Goal: Entertainment & Leisure: Consume media (video, audio)

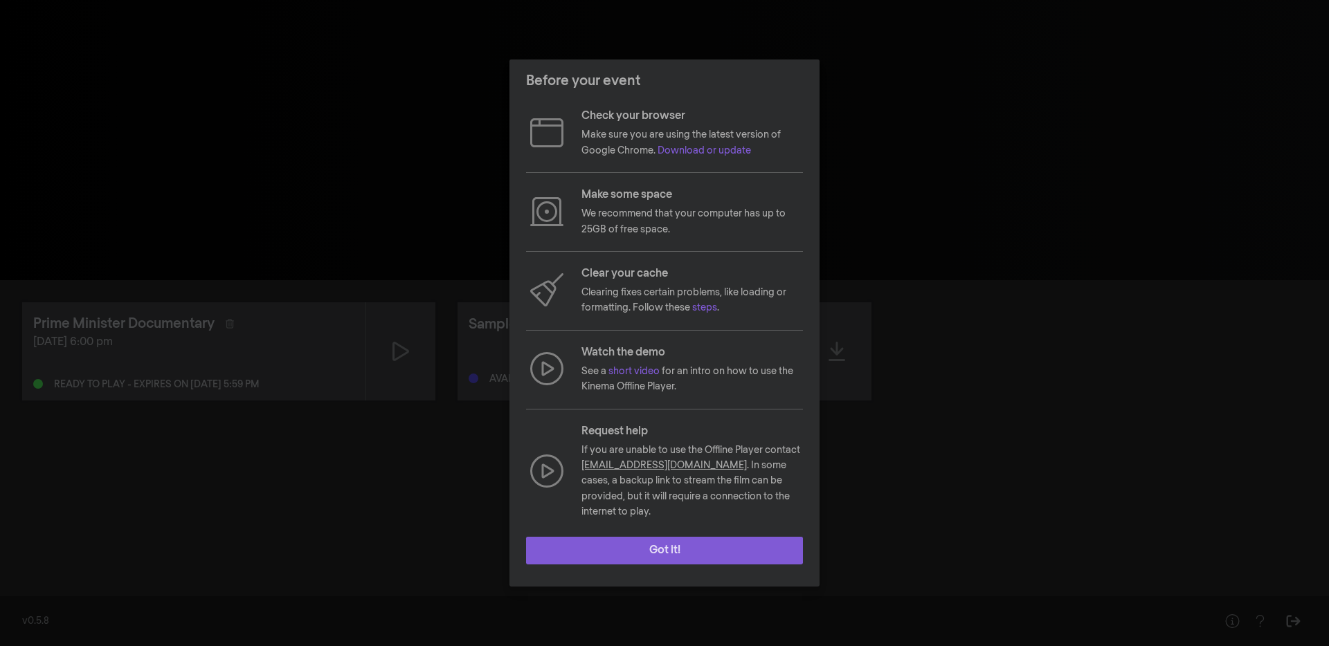
click at [623, 537] on button "Got it!" at bounding box center [664, 551] width 277 height 28
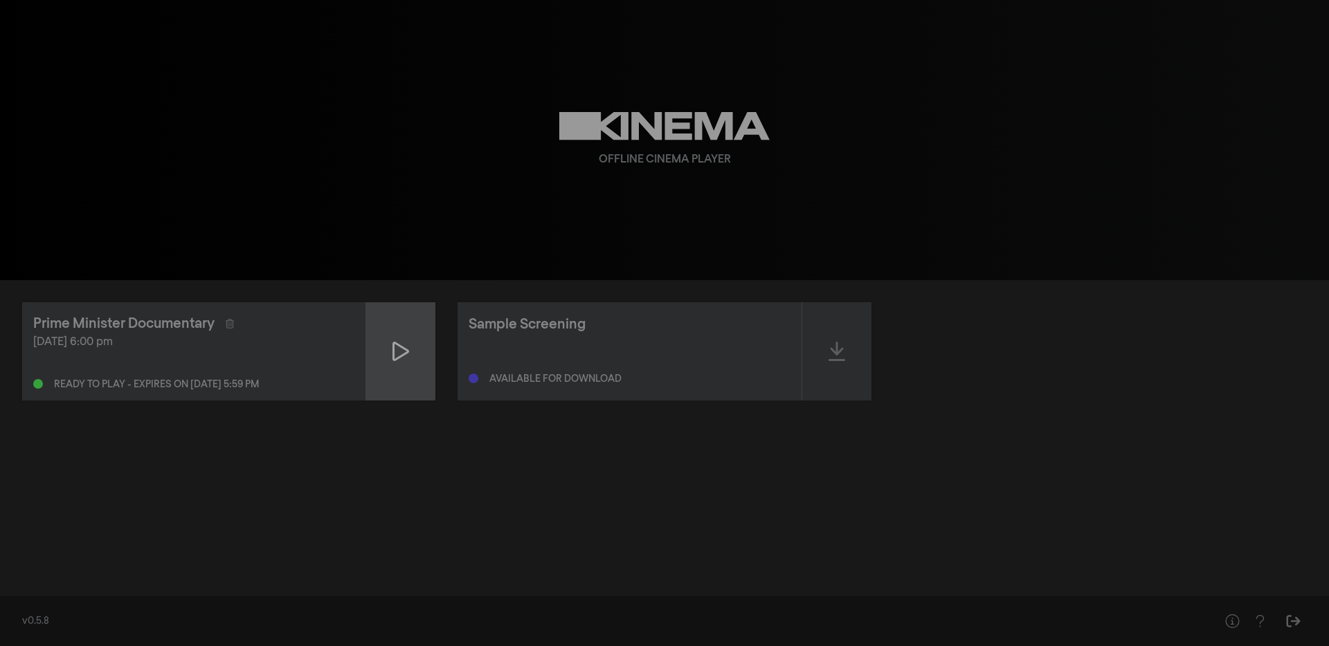
click at [397, 358] on icon at bounding box center [400, 351] width 17 height 19
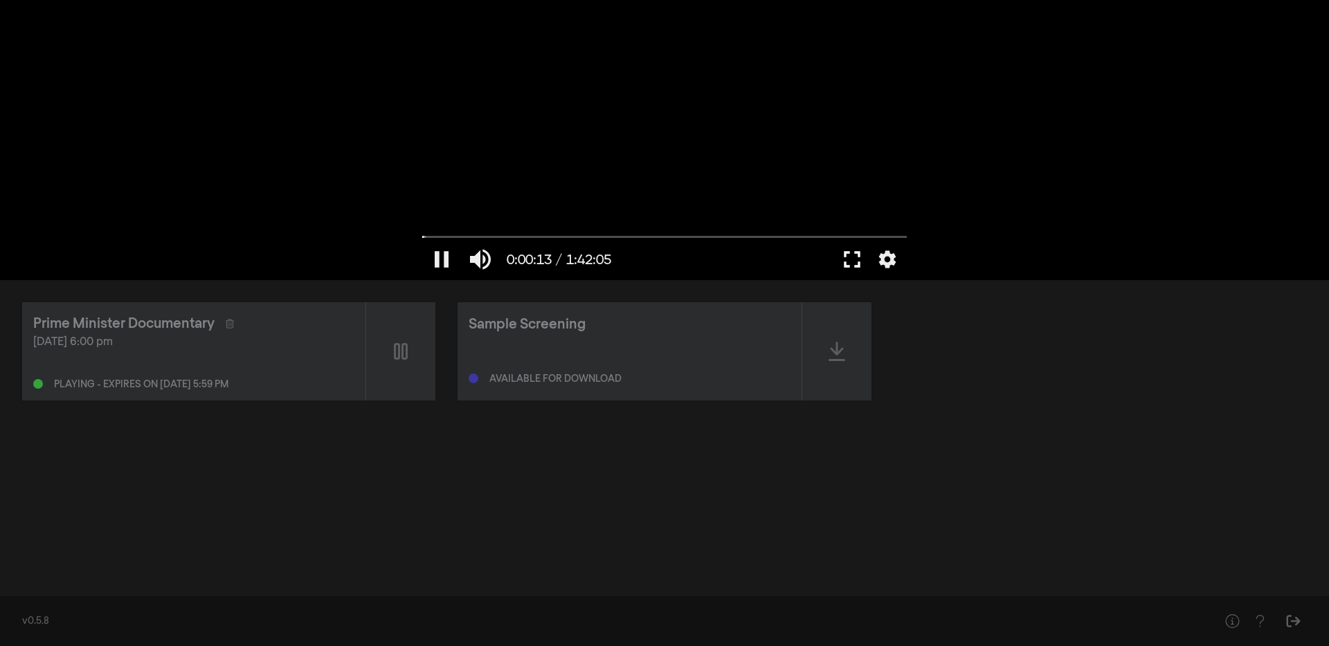
click at [850, 259] on button "fullscreen" at bounding box center [852, 260] width 39 height 42
click at [846, 239] on input "Seek" at bounding box center [664, 237] width 484 height 8
click at [864, 237] on input "Seek" at bounding box center [664, 237] width 484 height 8
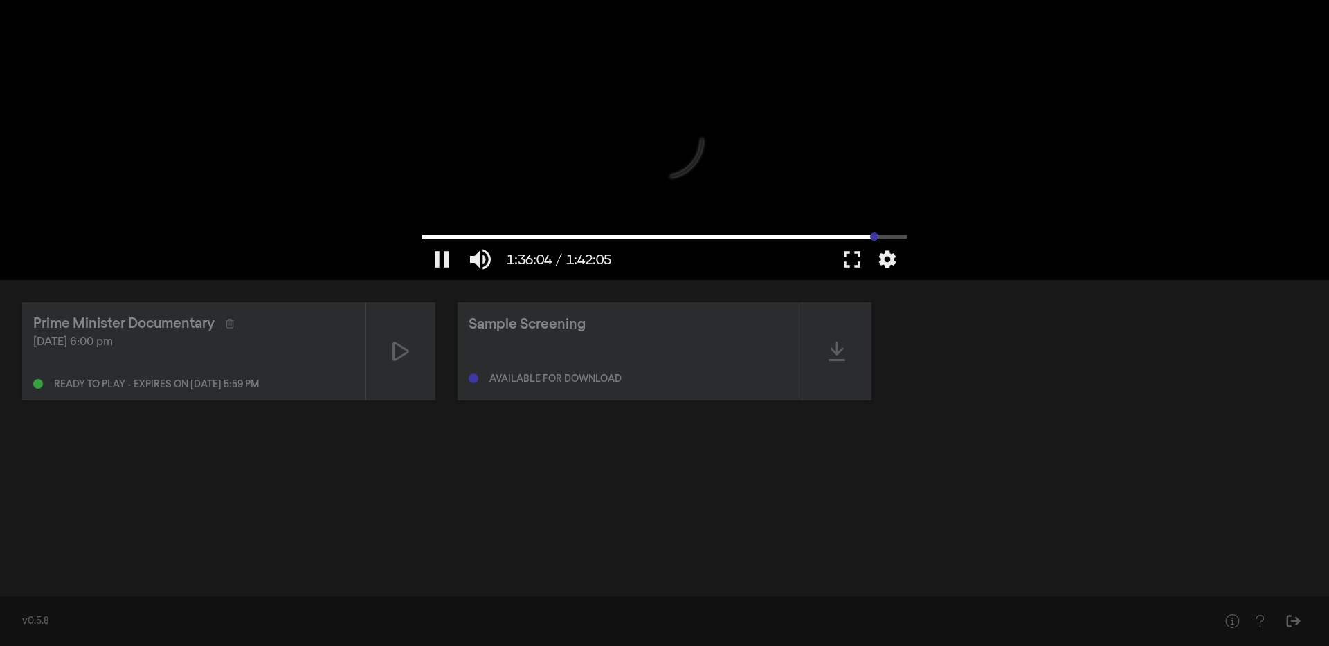
click at [874, 237] on input "Seek" at bounding box center [664, 237] width 484 height 8
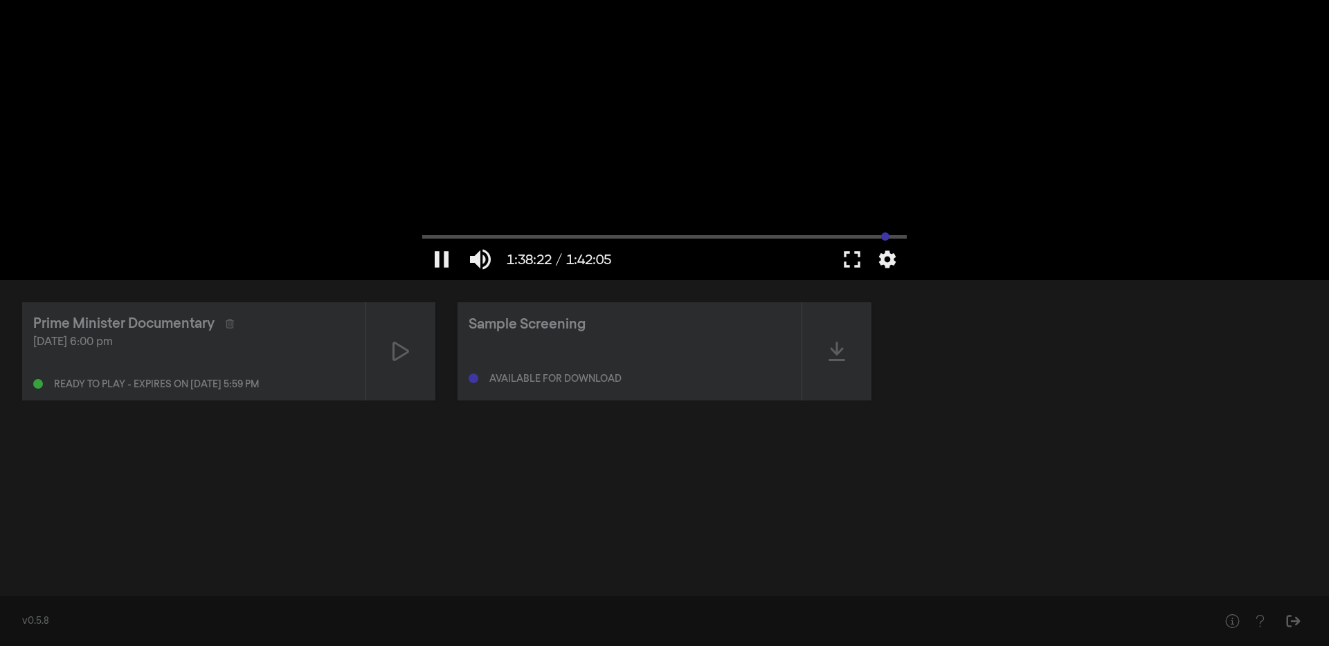
click at [885, 237] on input "Seek" at bounding box center [664, 237] width 484 height 8
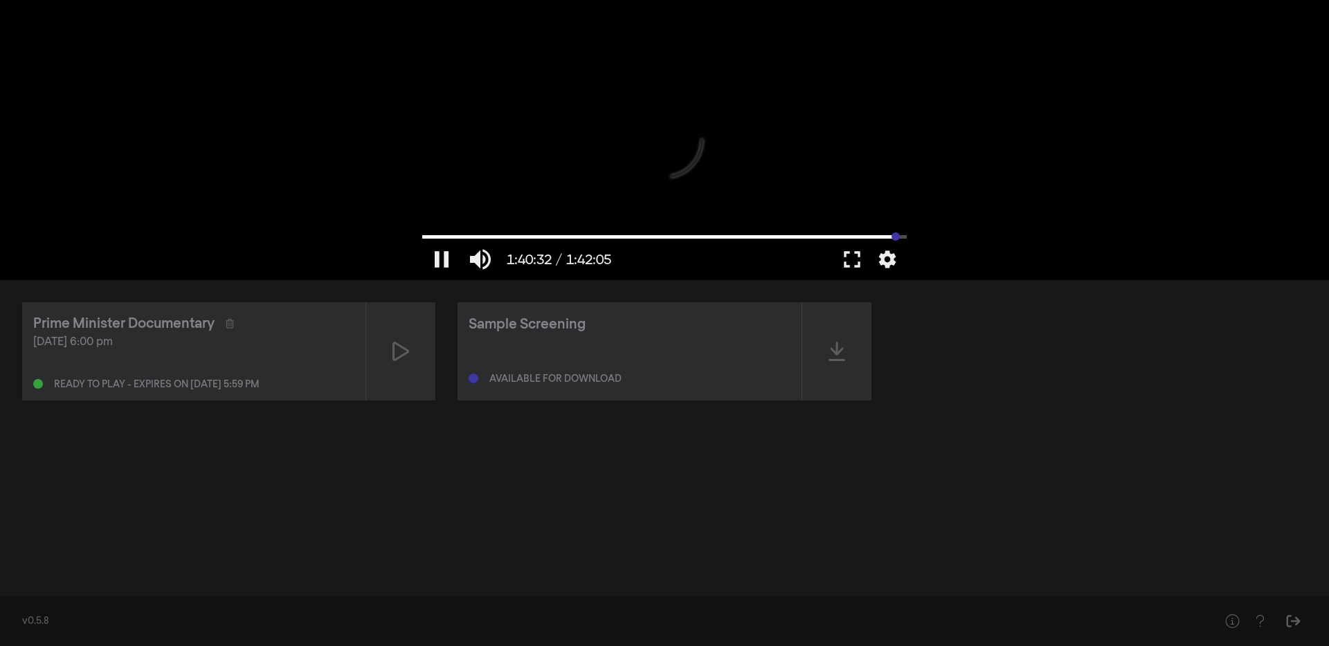
click at [895, 235] on input "Seek" at bounding box center [664, 237] width 484 height 8
click at [880, 233] on input "Seek" at bounding box center [664, 237] width 484 height 8
click at [893, 236] on input "Seek" at bounding box center [664, 237] width 484 height 8
click at [889, 236] on input "Seek" at bounding box center [664, 237] width 484 height 8
click at [888, 236] on input "Seek" at bounding box center [664, 237] width 484 height 8
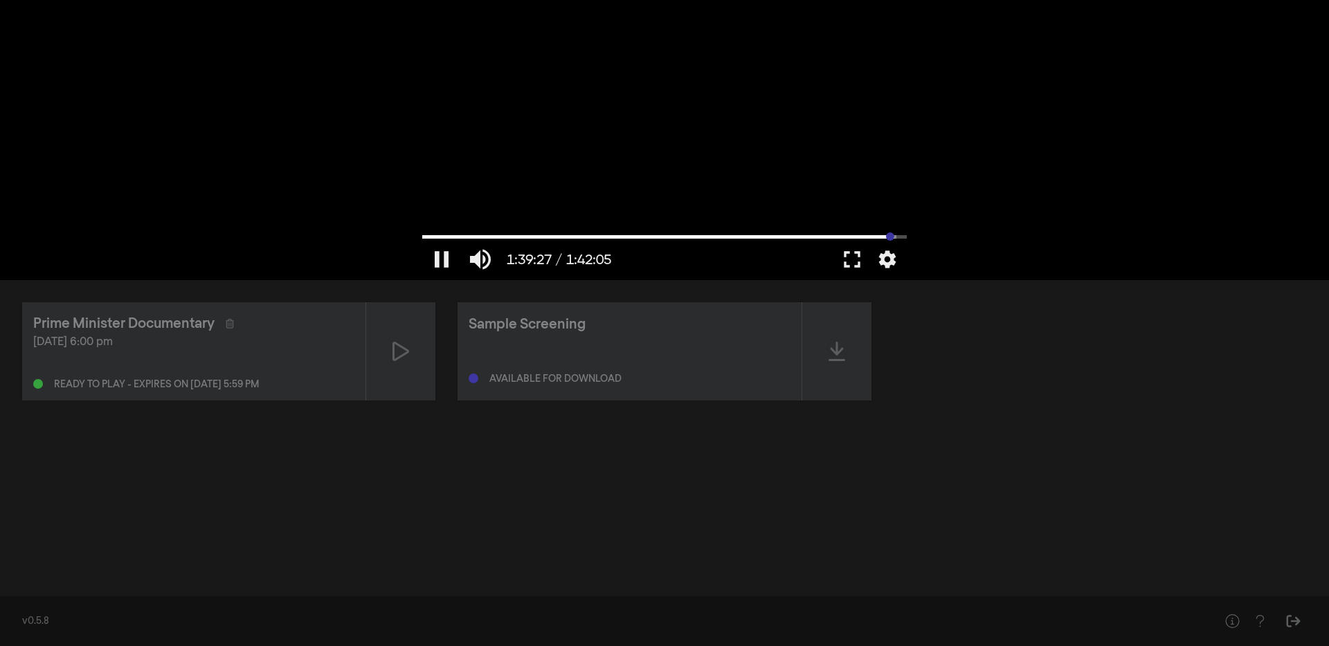
click at [886, 236] on input "Seek" at bounding box center [664, 237] width 484 height 8
click at [882, 235] on input "Seek" at bounding box center [664, 237] width 484 height 8
click at [887, 236] on input "Seek" at bounding box center [664, 237] width 484 height 8
click at [881, 237] on input "Seek" at bounding box center [664, 237] width 484 height 8
click at [901, 239] on input "Seek" at bounding box center [664, 237] width 484 height 8
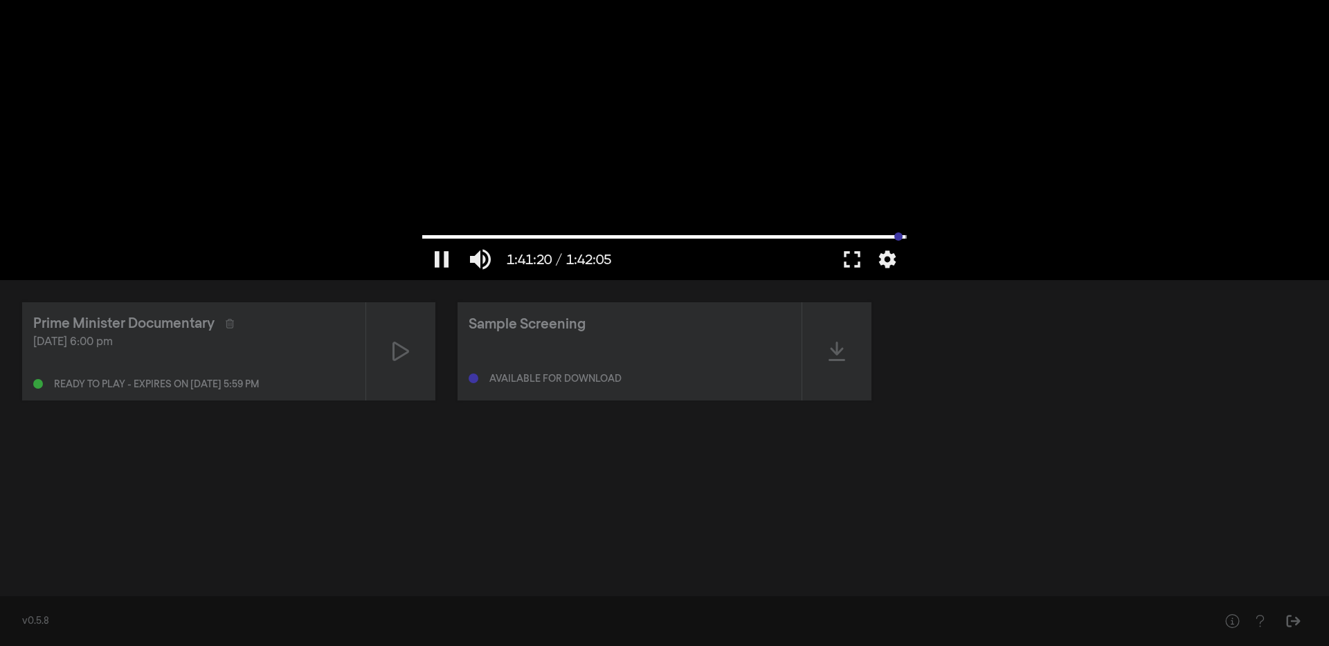
click at [898, 237] on input "Seek" at bounding box center [664, 237] width 484 height 8
click at [431, 239] on input "Seek" at bounding box center [664, 237] width 484 height 8
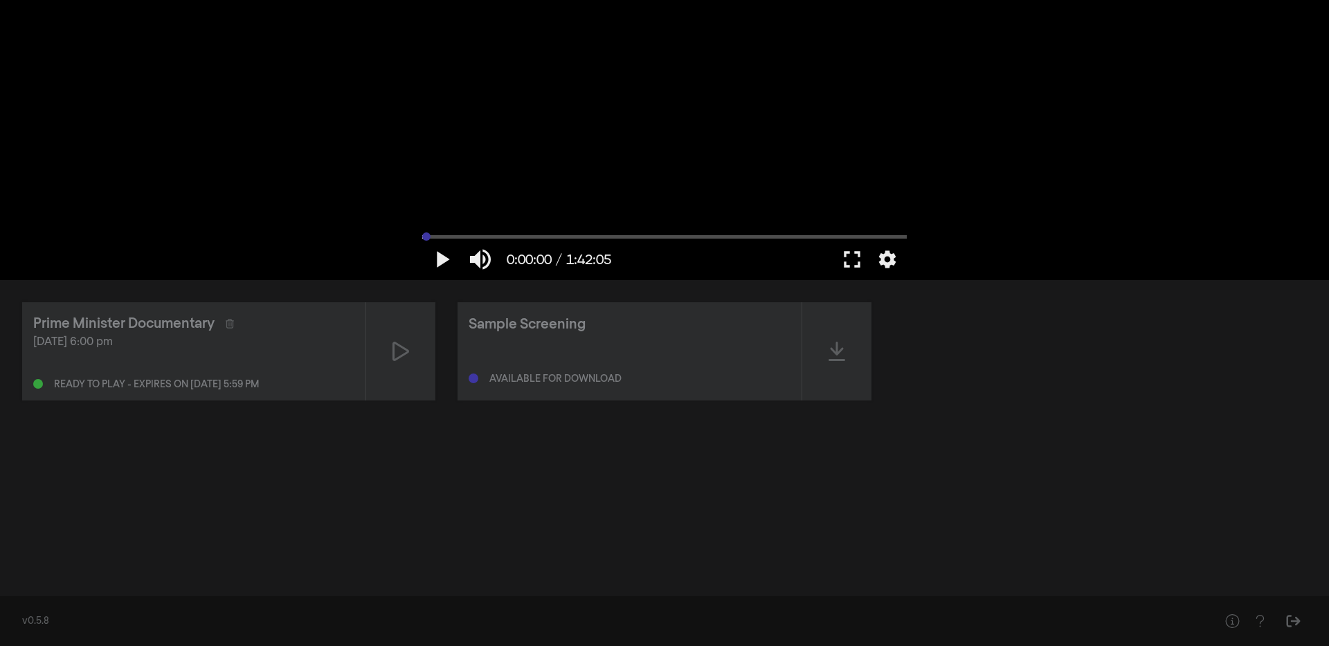
click at [424, 237] on input "Seek" at bounding box center [664, 237] width 484 height 8
click at [443, 260] on button "play_arrow" at bounding box center [441, 260] width 39 height 42
click at [427, 238] on input "Seek" at bounding box center [664, 237] width 484 height 8
drag, startPoint x: 428, startPoint y: 235, endPoint x: 402, endPoint y: 236, distance: 26.3
click at [422, 236] on input "Seek" at bounding box center [664, 237] width 484 height 8
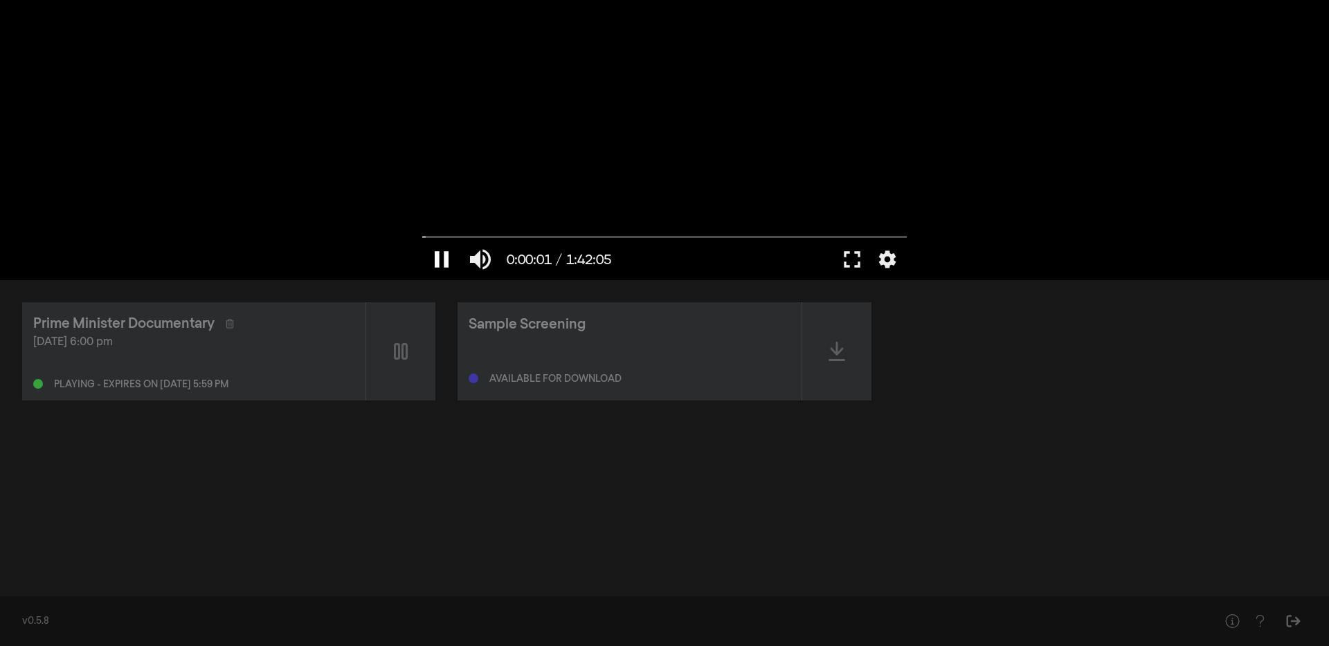
click at [447, 260] on button "pause" at bounding box center [441, 260] width 39 height 42
drag, startPoint x: 428, startPoint y: 238, endPoint x: 365, endPoint y: 252, distance: 64.5
click at [422, 241] on input "Seek" at bounding box center [664, 237] width 484 height 8
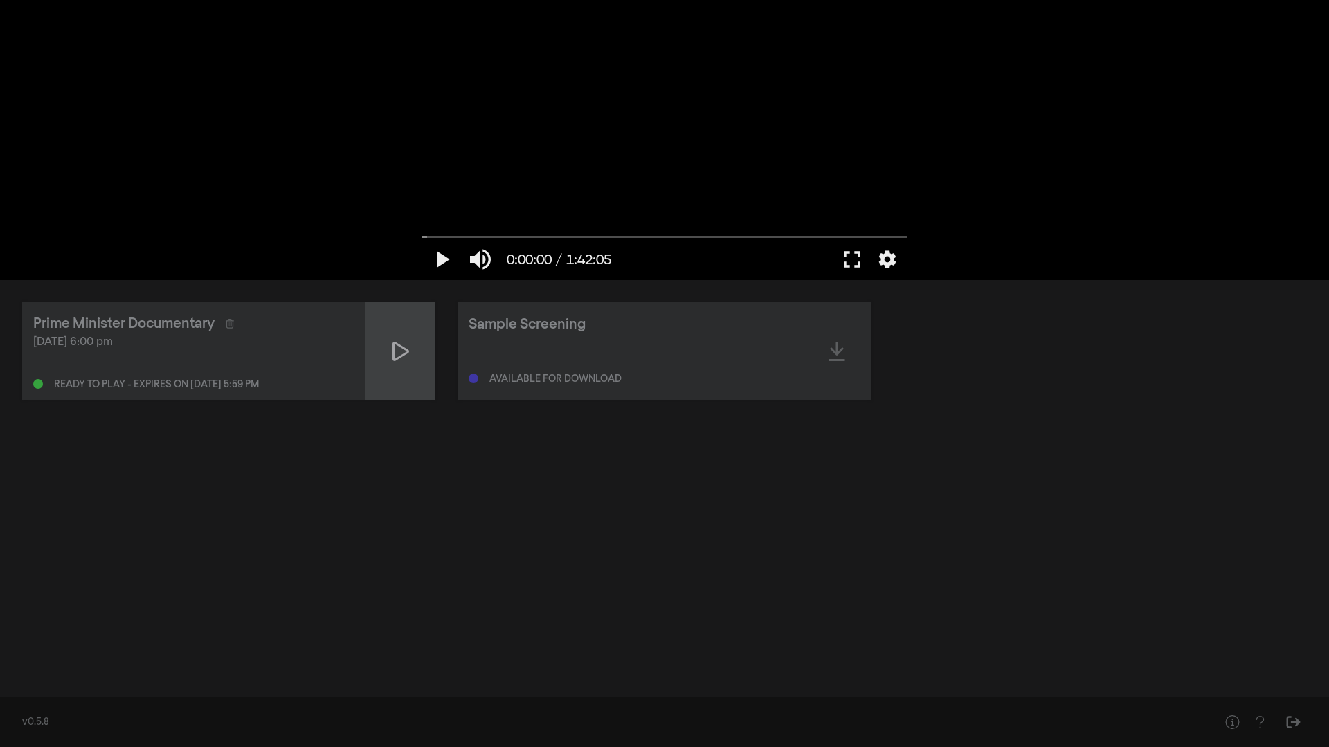
click at [401, 354] on icon at bounding box center [400, 352] width 17 height 22
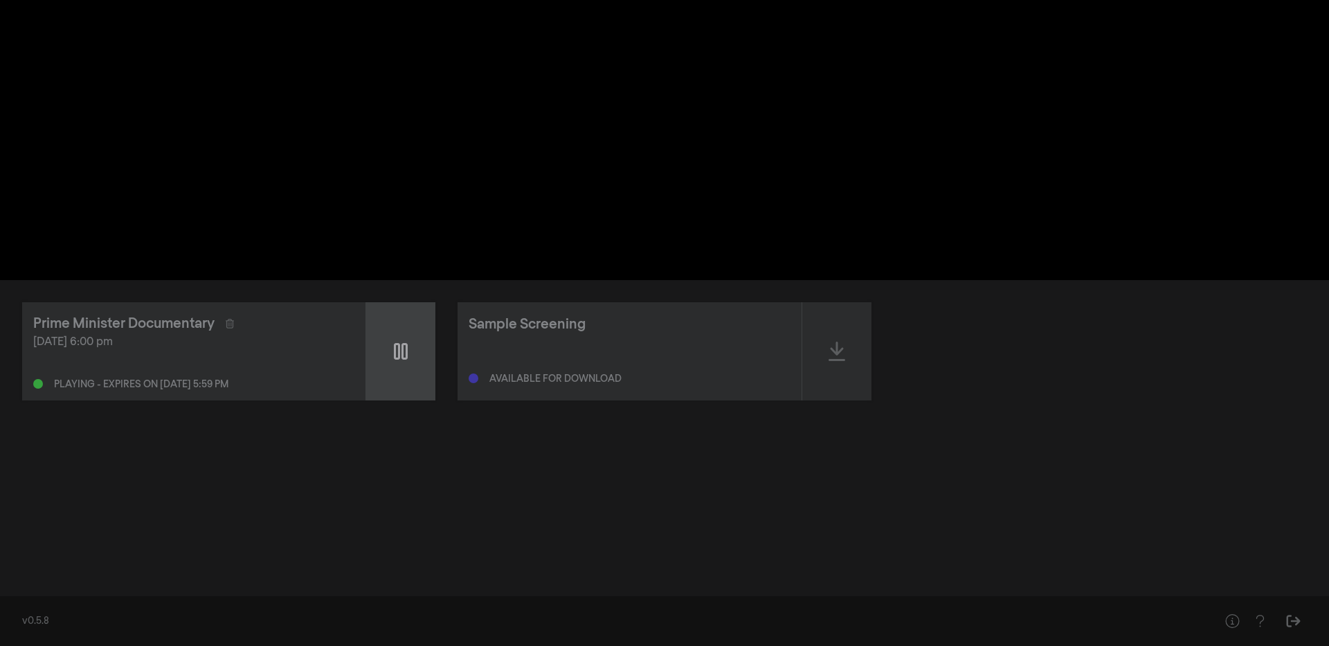
click at [403, 352] on icon at bounding box center [401, 351] width 14 height 17
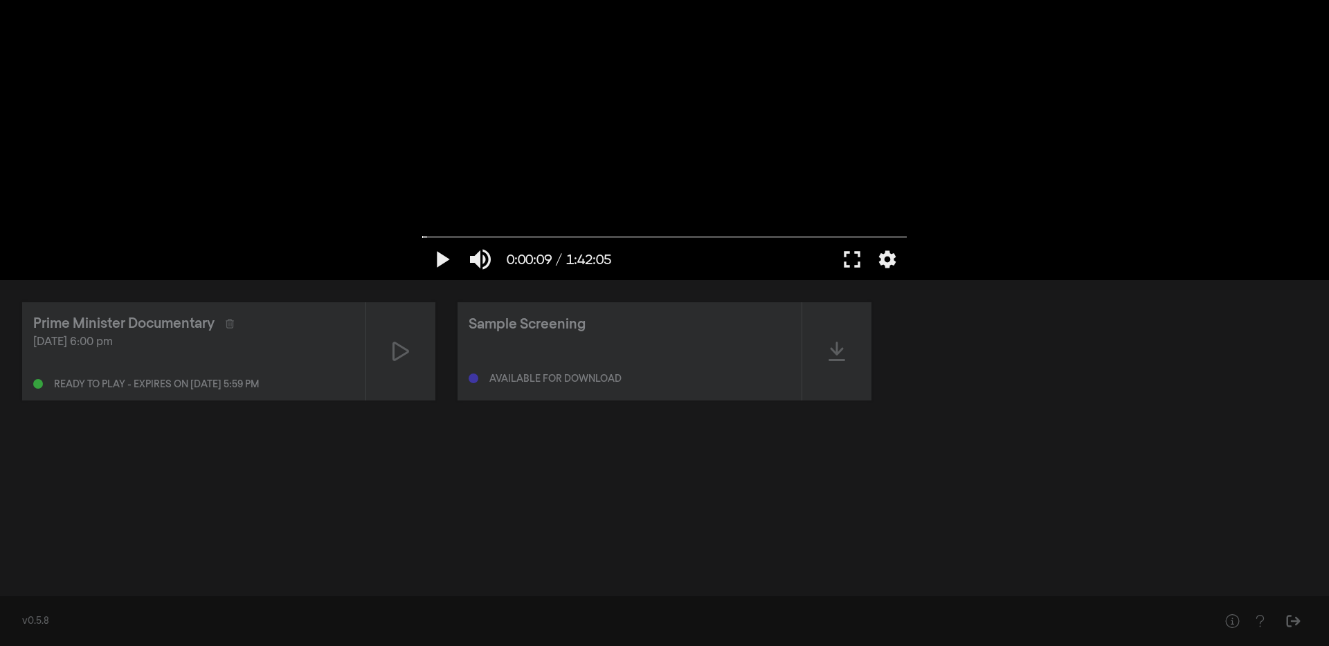
click at [520, 211] on div at bounding box center [664, 140] width 498 height 280
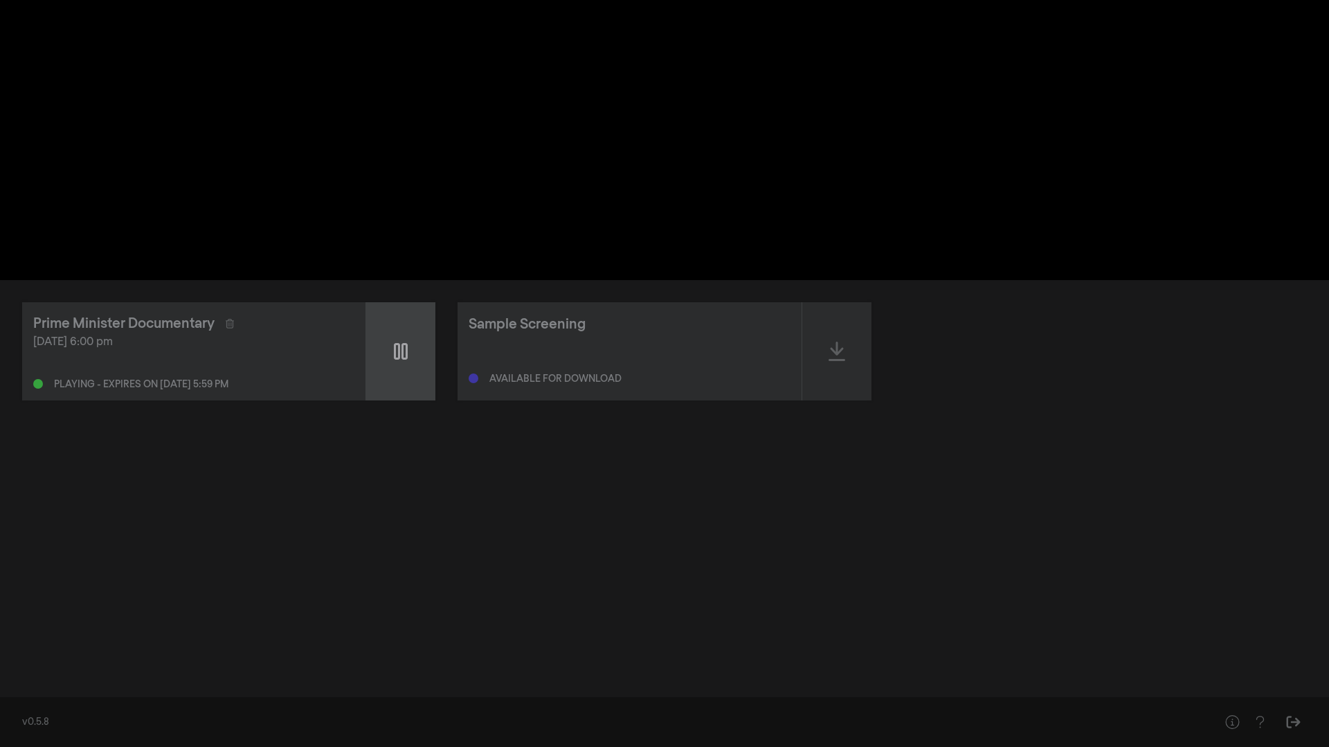
click at [395, 357] on icon at bounding box center [401, 351] width 14 height 17
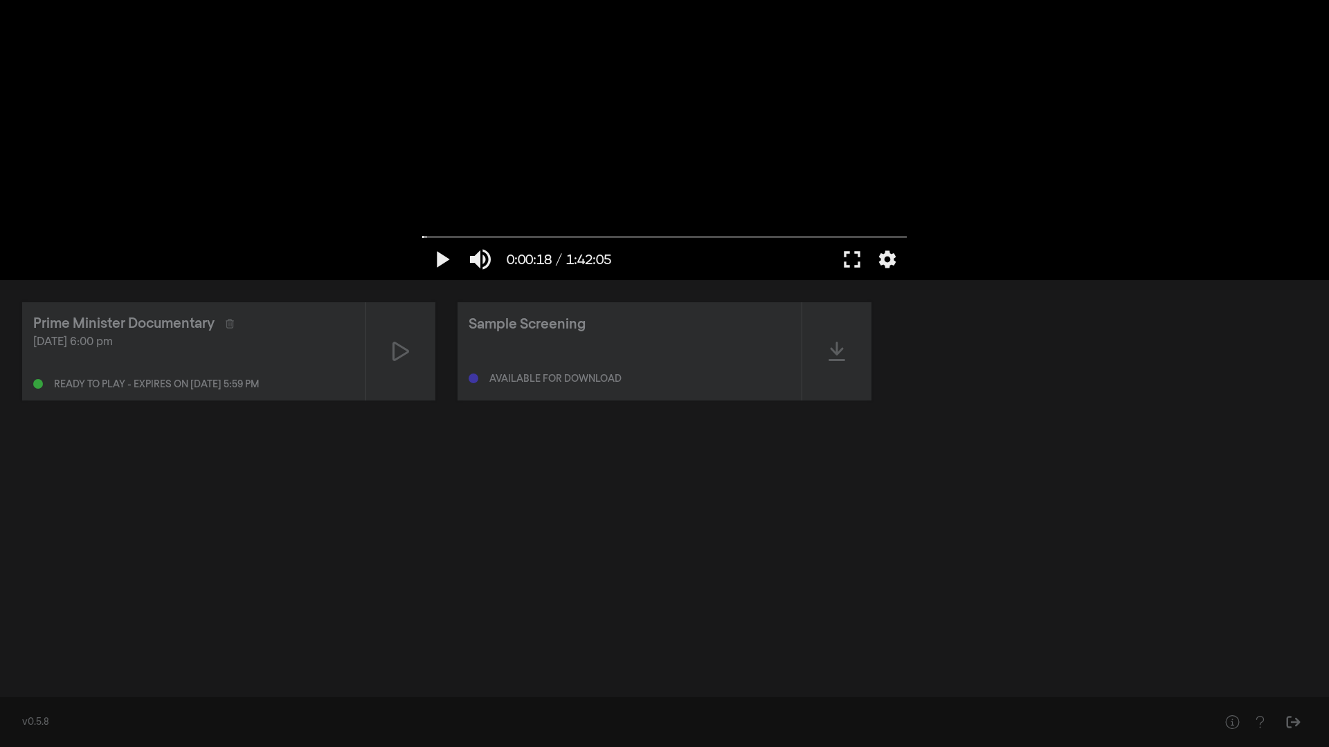
drag, startPoint x: 419, startPoint y: 236, endPoint x: 406, endPoint y: 238, distance: 13.3
click at [407, 237] on div "play_arrow 0:00:18 / 1:42:05 volume_up fullscreen settings closed_caption Capti…" at bounding box center [664, 140] width 1329 height 280
drag, startPoint x: 426, startPoint y: 234, endPoint x: 387, endPoint y: 242, distance: 40.2
type input "0"
click at [422, 241] on input "Seek" at bounding box center [664, 237] width 484 height 8
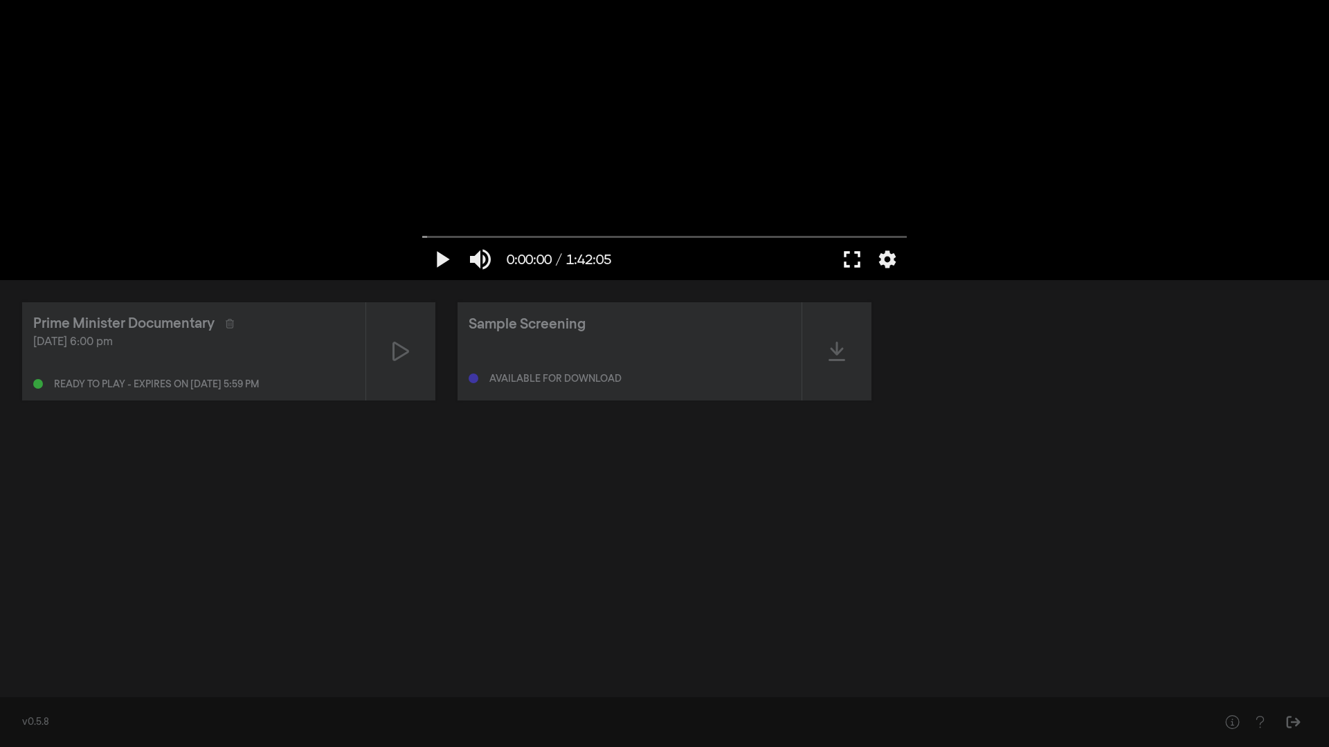
click at [849, 257] on button "fullscreen" at bounding box center [852, 260] width 39 height 42
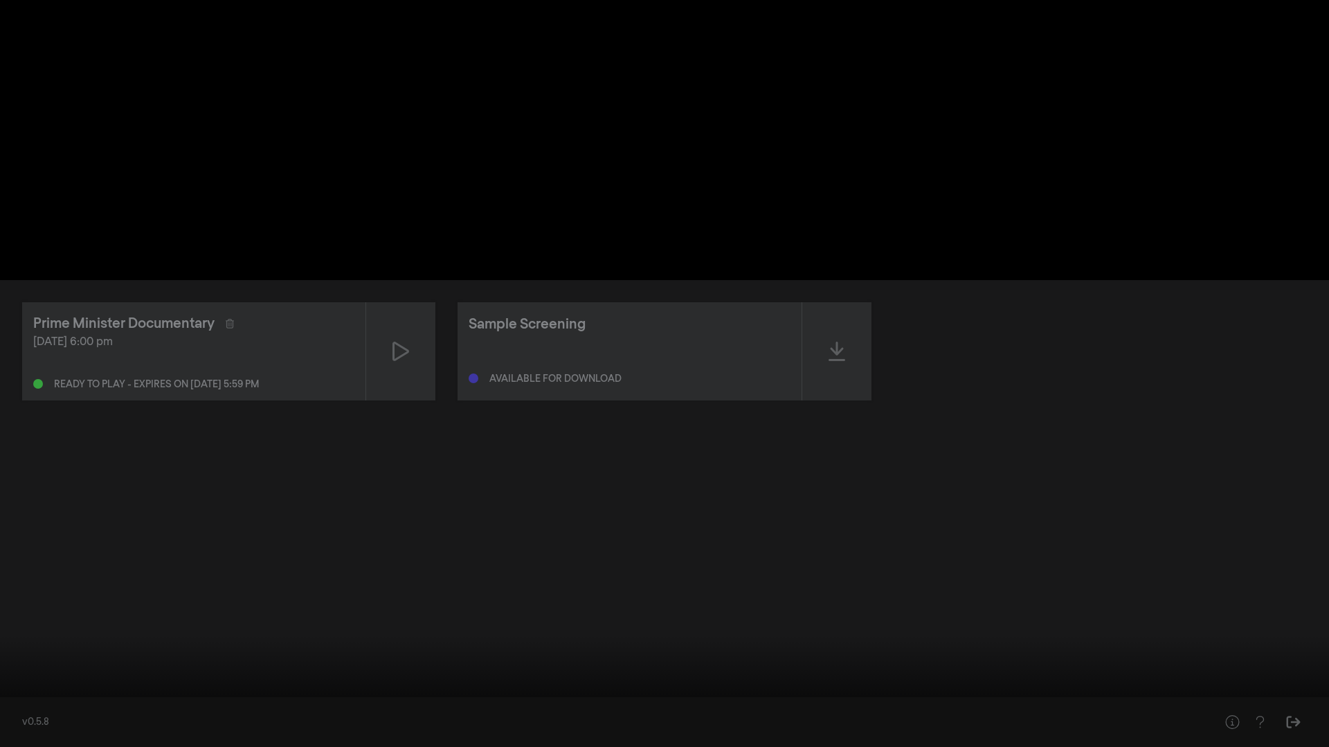
click at [1248, 646] on button "fullscreen_exit" at bounding box center [1267, 727] width 39 height 42
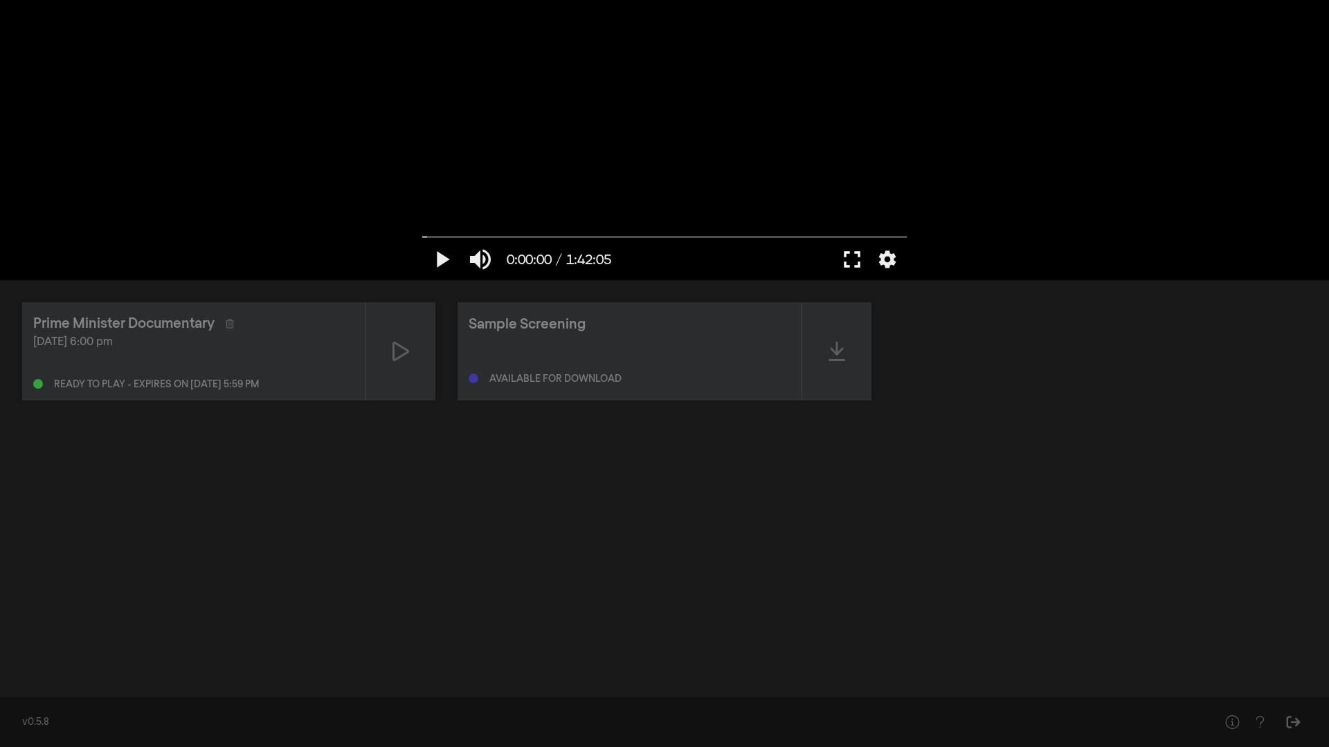
click at [851, 255] on button "fullscreen" at bounding box center [852, 260] width 39 height 42
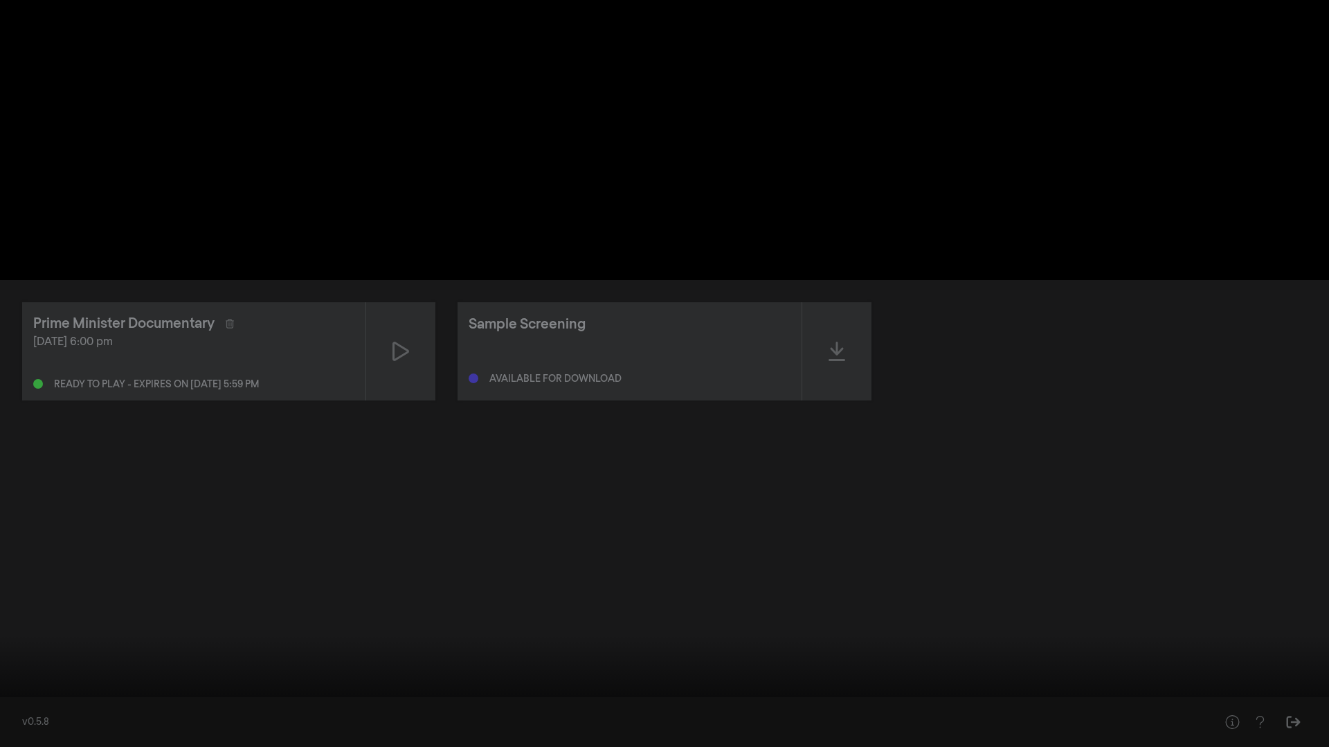
drag, startPoint x: 18, startPoint y: 705, endPoint x: 0, endPoint y: 707, distance: 18.0
click at [7, 646] on input "Seek" at bounding box center [664, 704] width 1315 height 8
click at [27, 646] on button "play_arrow" at bounding box center [26, 727] width 39 height 42
drag, startPoint x: 28, startPoint y: 728, endPoint x: 0, endPoint y: 729, distance: 27.7
click at [27, 646] on button "pause" at bounding box center [26, 727] width 39 height 42
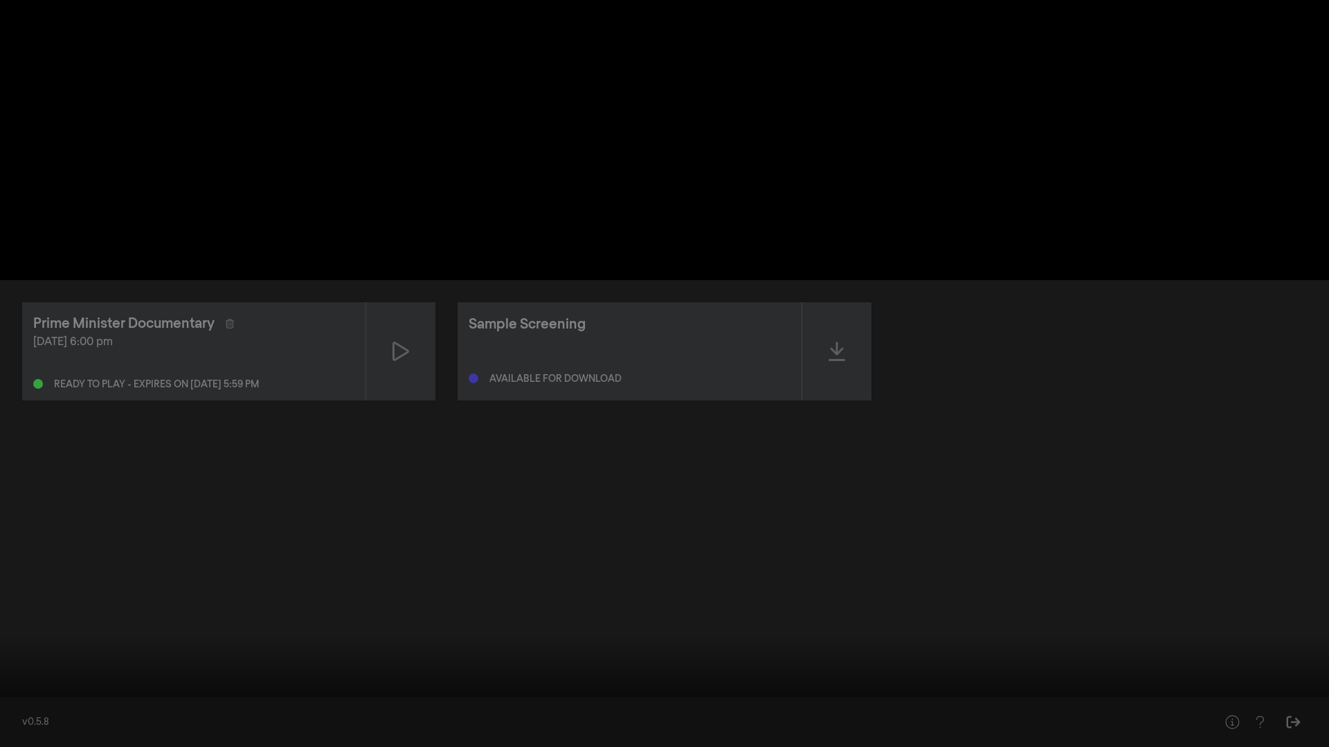
drag, startPoint x: 16, startPoint y: 705, endPoint x: 0, endPoint y: 712, distance: 17.4
click at [7, 646] on input "Seek" at bounding box center [664, 704] width 1315 height 8
click at [26, 646] on button "play_arrow" at bounding box center [26, 727] width 39 height 42
drag, startPoint x: 26, startPoint y: 731, endPoint x: 19, endPoint y: 729, distance: 7.2
click at [26, 646] on button "pause" at bounding box center [26, 727] width 39 height 42
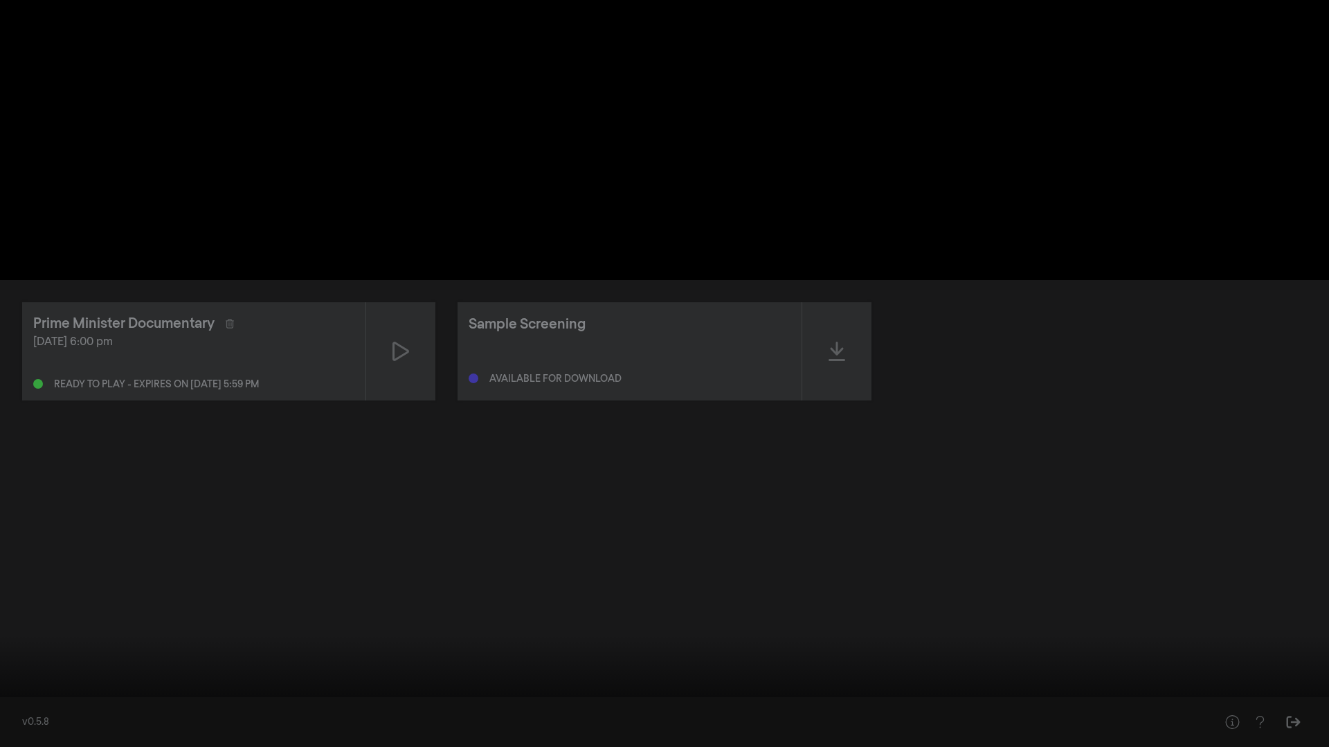
drag, startPoint x: 19, startPoint y: 705, endPoint x: 0, endPoint y: 747, distance: 45.8
type input "0"
click at [7, 646] on input "Seek" at bounding box center [664, 704] width 1315 height 8
